Goal: Check status: Check status

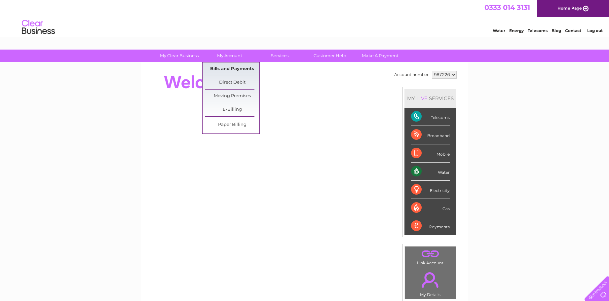
click at [230, 69] on link "Bills and Payments" at bounding box center [232, 68] width 55 height 13
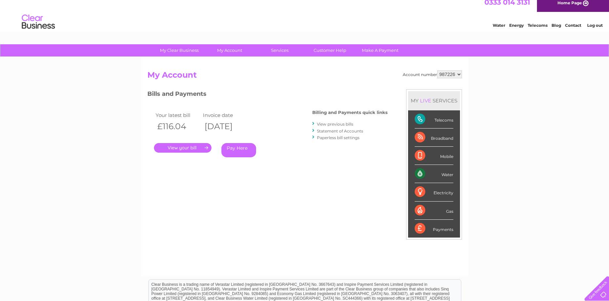
scroll to position [7, 0]
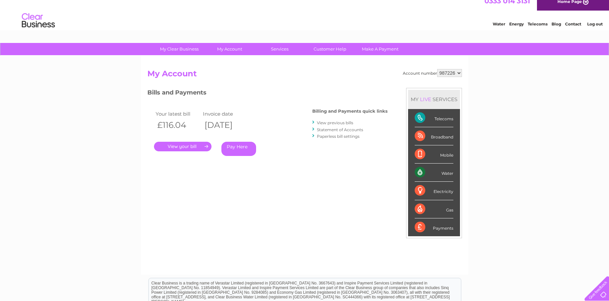
click at [187, 145] on link "." at bounding box center [182, 147] width 57 height 10
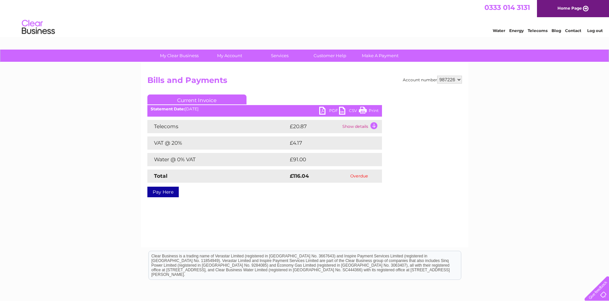
click at [321, 111] on link "PDF" at bounding box center [329, 112] width 20 height 10
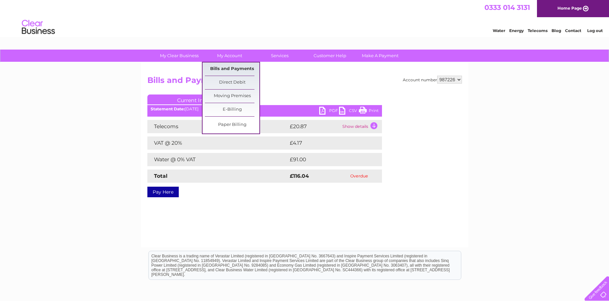
click at [221, 67] on link "Bills and Payments" at bounding box center [232, 68] width 55 height 13
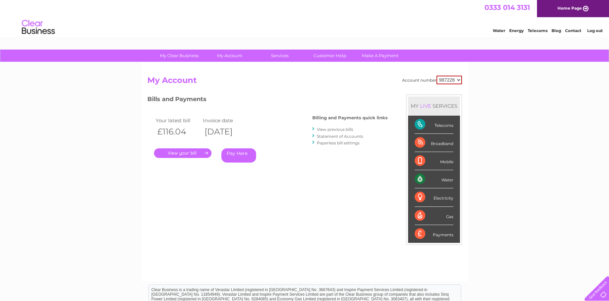
click at [329, 129] on link "View previous bills" at bounding box center [335, 129] width 36 height 5
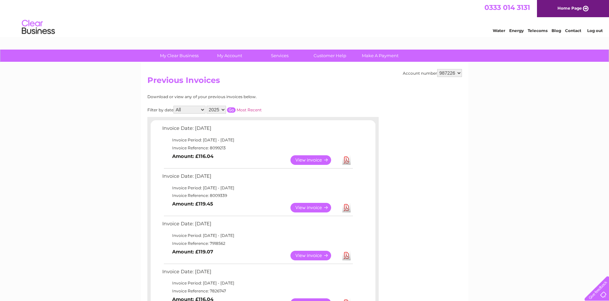
scroll to position [16, 0]
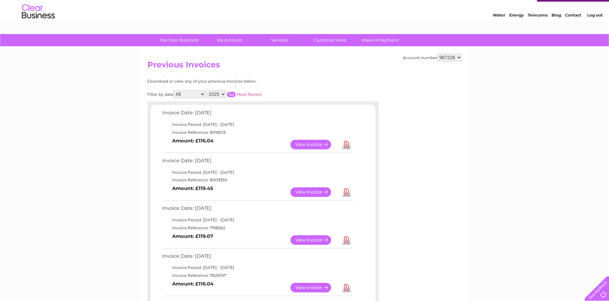
click at [310, 190] on link "View" at bounding box center [314, 192] width 49 height 10
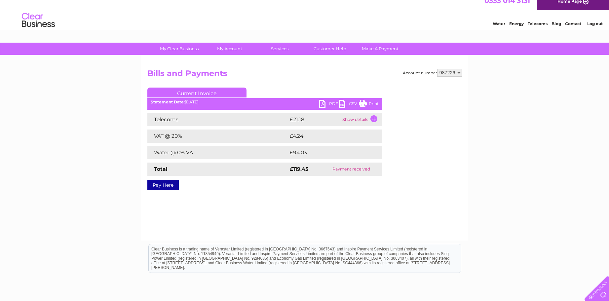
scroll to position [8, 0]
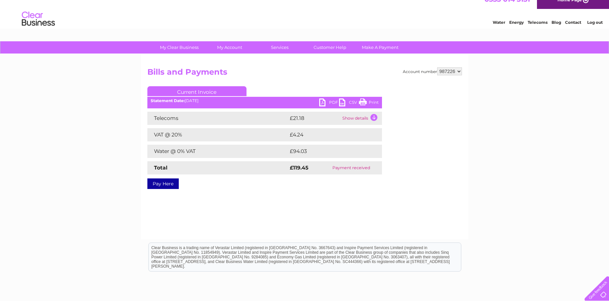
click at [320, 102] on link "PDF" at bounding box center [329, 103] width 20 height 10
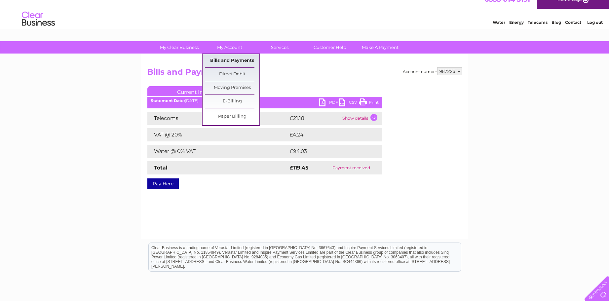
click at [231, 60] on link "Bills and Payments" at bounding box center [232, 60] width 55 height 13
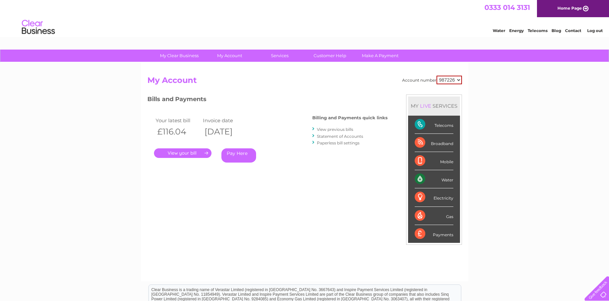
click at [339, 129] on link "View previous bills" at bounding box center [335, 129] width 36 height 5
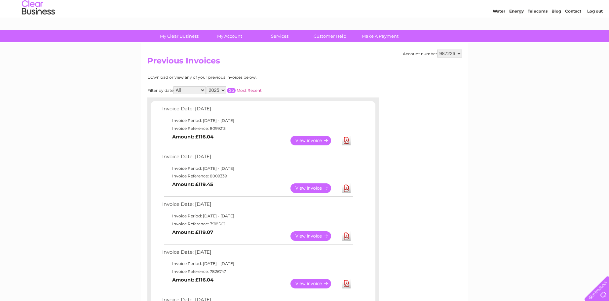
scroll to position [31, 0]
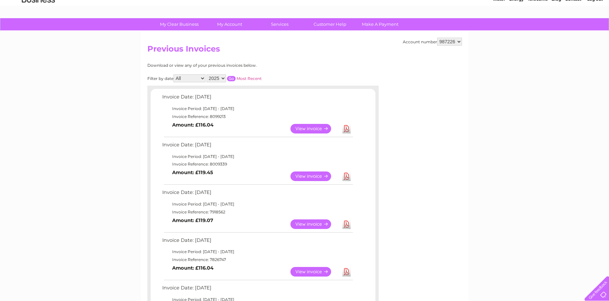
click at [312, 222] on link "View" at bounding box center [314, 224] width 49 height 10
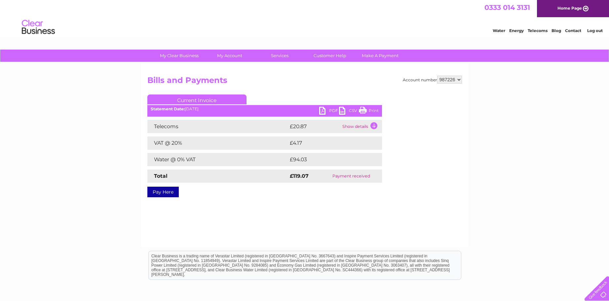
click at [321, 111] on link "PDF" at bounding box center [329, 112] width 20 height 10
